Goal: Task Accomplishment & Management: Manage account settings

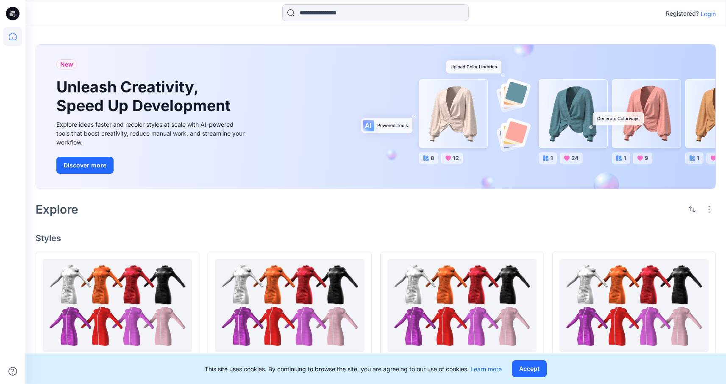
click at [714, 14] on p "Login" at bounding box center [708, 13] width 15 height 9
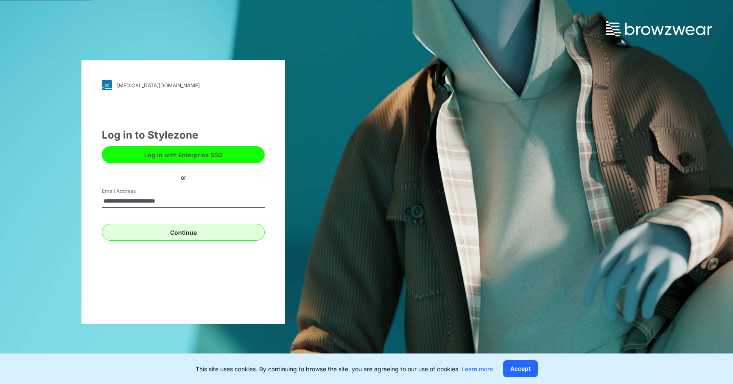
type input "**********"
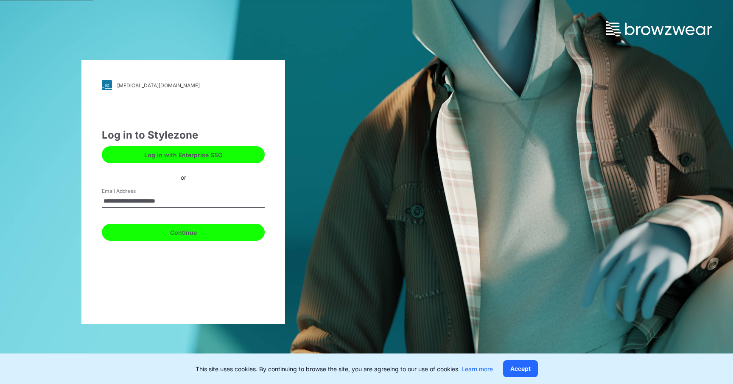
click at [201, 226] on button "Continue" at bounding box center [183, 232] width 163 height 17
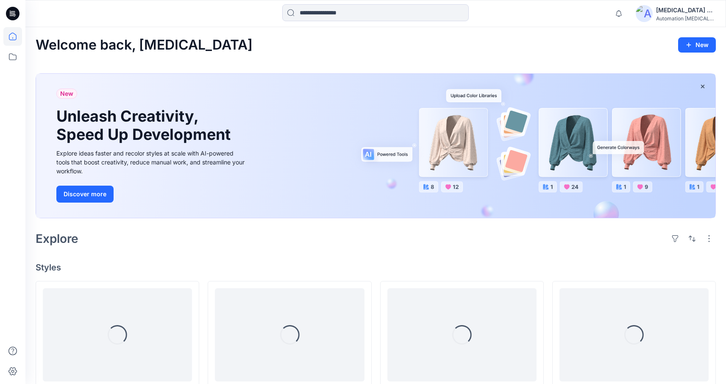
click at [680, 7] on div "Testim +567" at bounding box center [685, 10] width 59 height 10
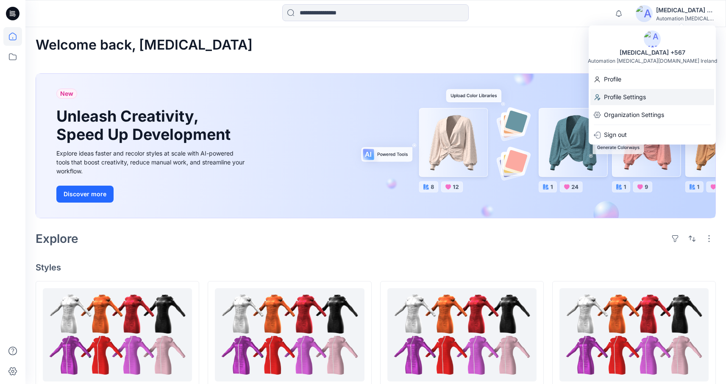
click at [658, 99] on div "Profile Settings" at bounding box center [653, 97] width 124 height 16
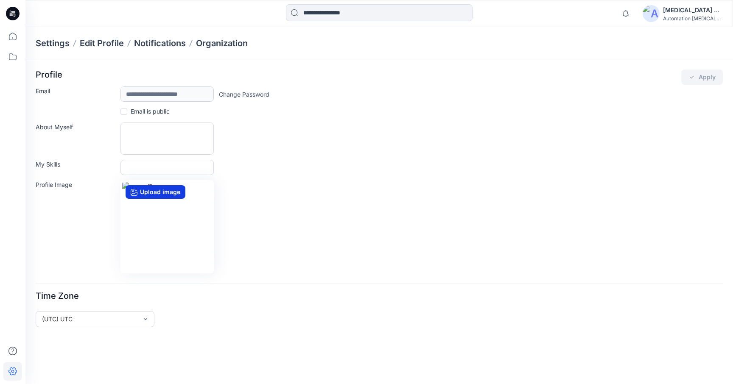
click at [148, 190] on label "Upload image" at bounding box center [156, 192] width 60 height 14
click at [0, 0] on input "Upload image" at bounding box center [0, 0] width 0 height 0
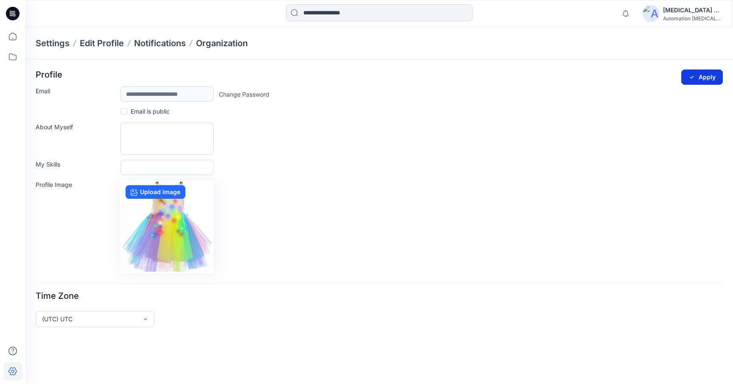
click at [701, 73] on button "Apply" at bounding box center [702, 77] width 42 height 15
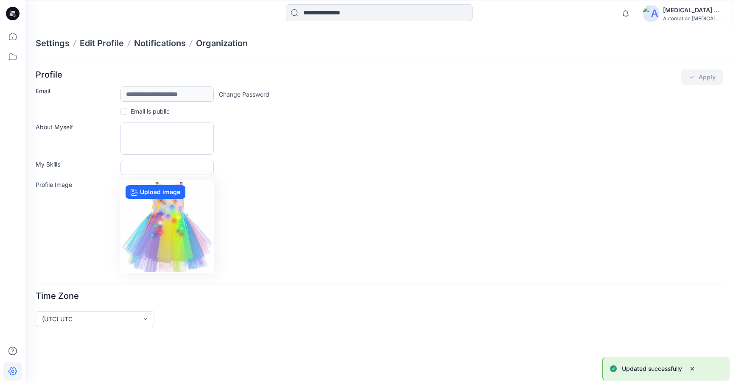
click at [642, 369] on p "Updated successfully" at bounding box center [652, 369] width 60 height 10
click at [681, 8] on div "Testim +567" at bounding box center [692, 10] width 59 height 10
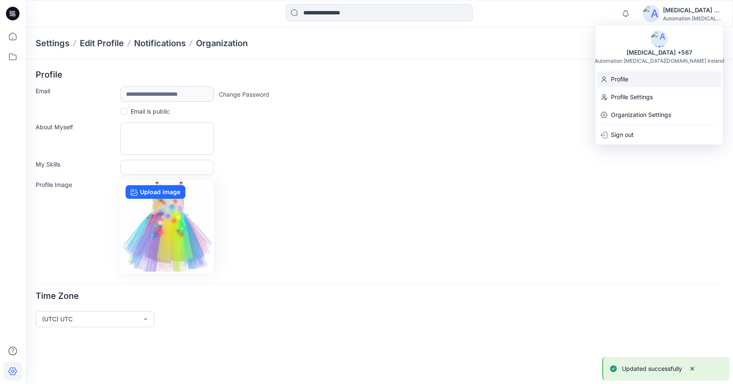
click at [669, 77] on div "Profile" at bounding box center [659, 79] width 124 height 16
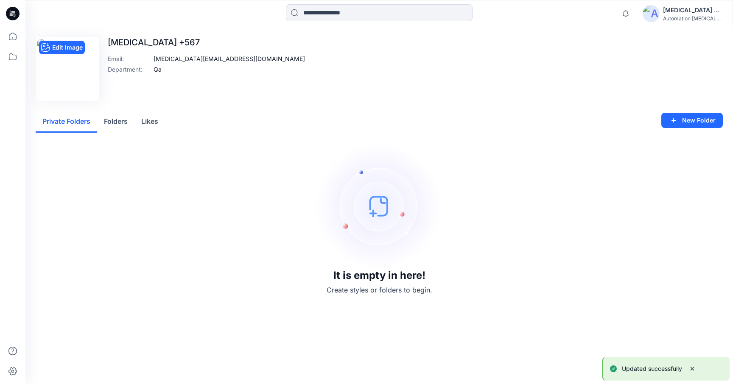
click at [81, 64] on img at bounding box center [67, 69] width 60 height 60
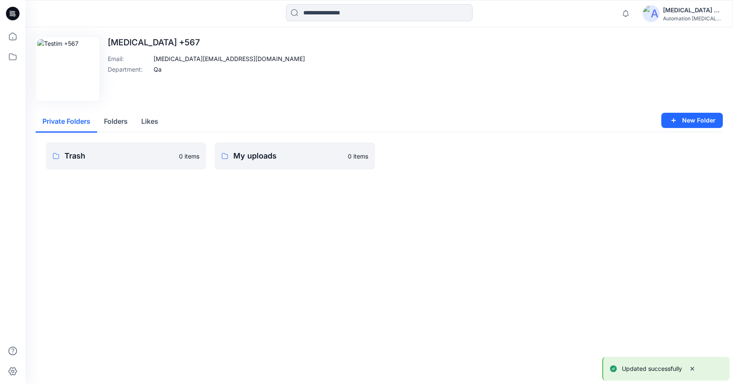
click at [686, 8] on div "Testim +567" at bounding box center [692, 10] width 59 height 10
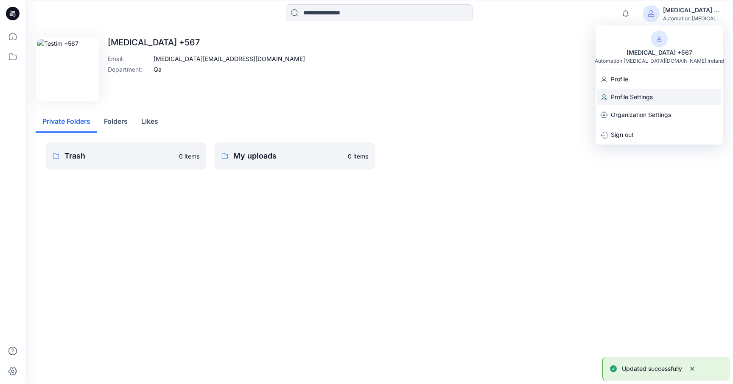
click at [641, 95] on p "Profile Settings" at bounding box center [632, 97] width 42 height 16
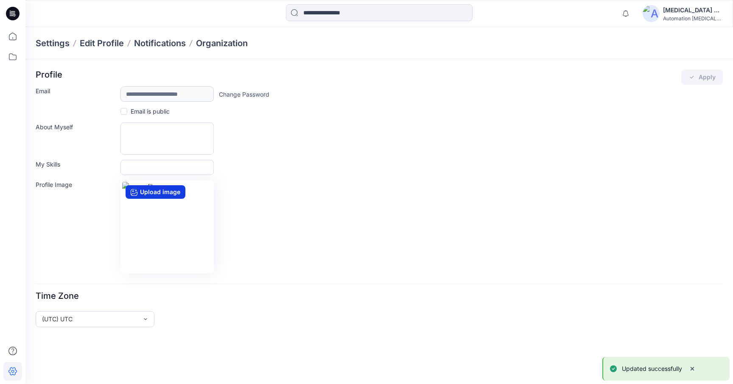
click at [166, 192] on label "Upload image" at bounding box center [156, 192] width 60 height 14
click at [0, 0] on input "Upload image" at bounding box center [0, 0] width 0 height 0
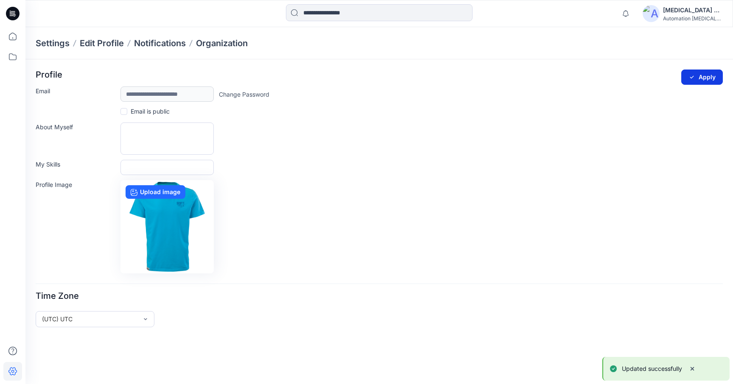
click at [704, 79] on button "Apply" at bounding box center [702, 77] width 42 height 15
click at [703, 73] on button "Apply" at bounding box center [702, 77] width 42 height 15
click at [630, 366] on p "Updated successfully" at bounding box center [652, 369] width 60 height 10
click at [169, 191] on label "Upload image" at bounding box center [156, 192] width 60 height 14
click at [0, 0] on input "Upload image" at bounding box center [0, 0] width 0 height 0
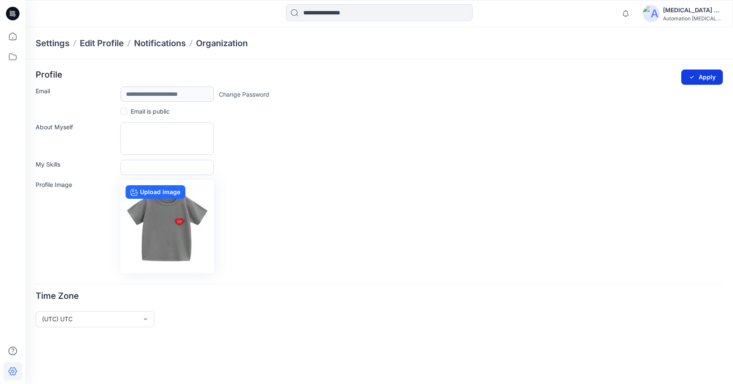
click at [709, 74] on button "Apply" at bounding box center [702, 77] width 42 height 15
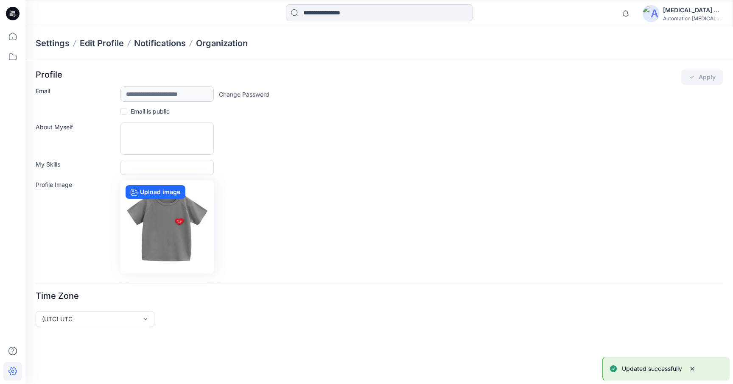
click at [662, 369] on p "Updated successfully" at bounding box center [652, 369] width 60 height 10
click at [655, 13] on img at bounding box center [650, 13] width 17 height 17
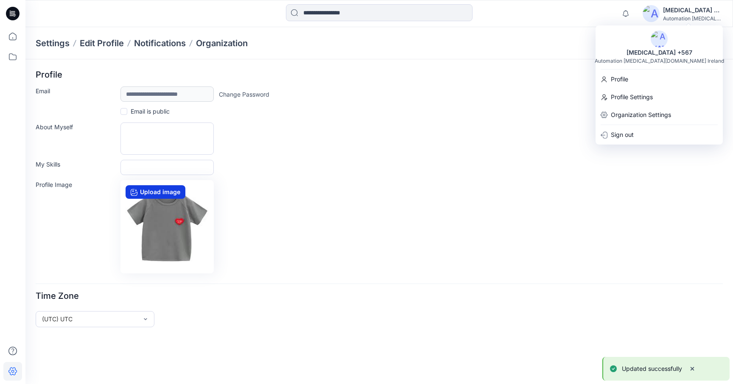
click at [172, 191] on label "Upload image" at bounding box center [156, 192] width 60 height 14
click at [0, 0] on input "Upload image" at bounding box center [0, 0] width 0 height 0
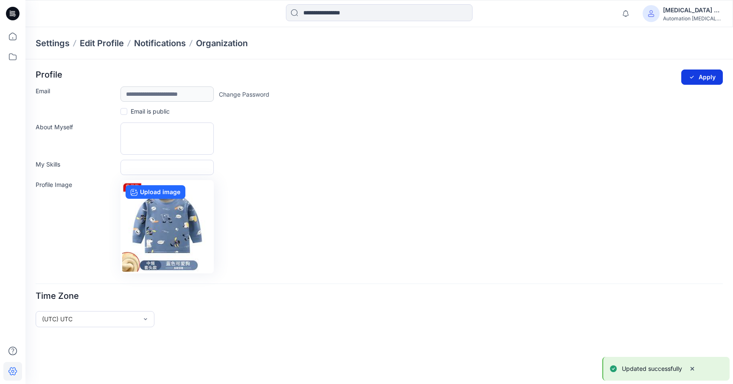
click at [692, 77] on icon "submit" at bounding box center [692, 77] width 4 height 3
click at [684, 9] on div "Testim +567" at bounding box center [692, 10] width 59 height 10
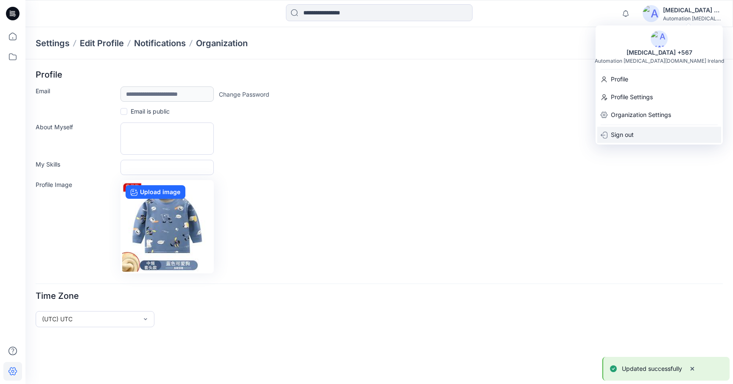
click at [650, 133] on div "Sign out" at bounding box center [659, 135] width 124 height 16
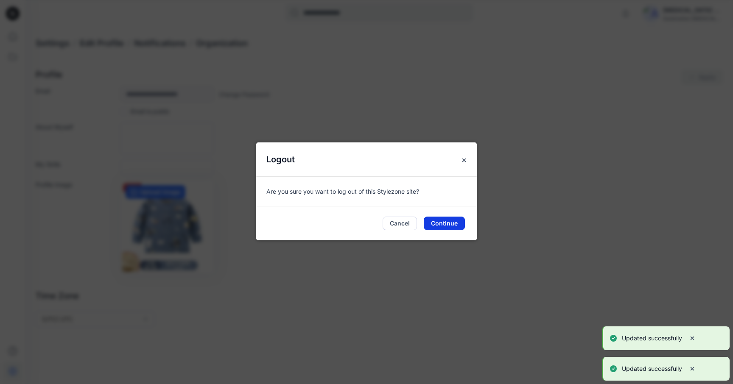
click at [443, 222] on button "Continue" at bounding box center [444, 224] width 41 height 14
